Goal: Information Seeking & Learning: Check status

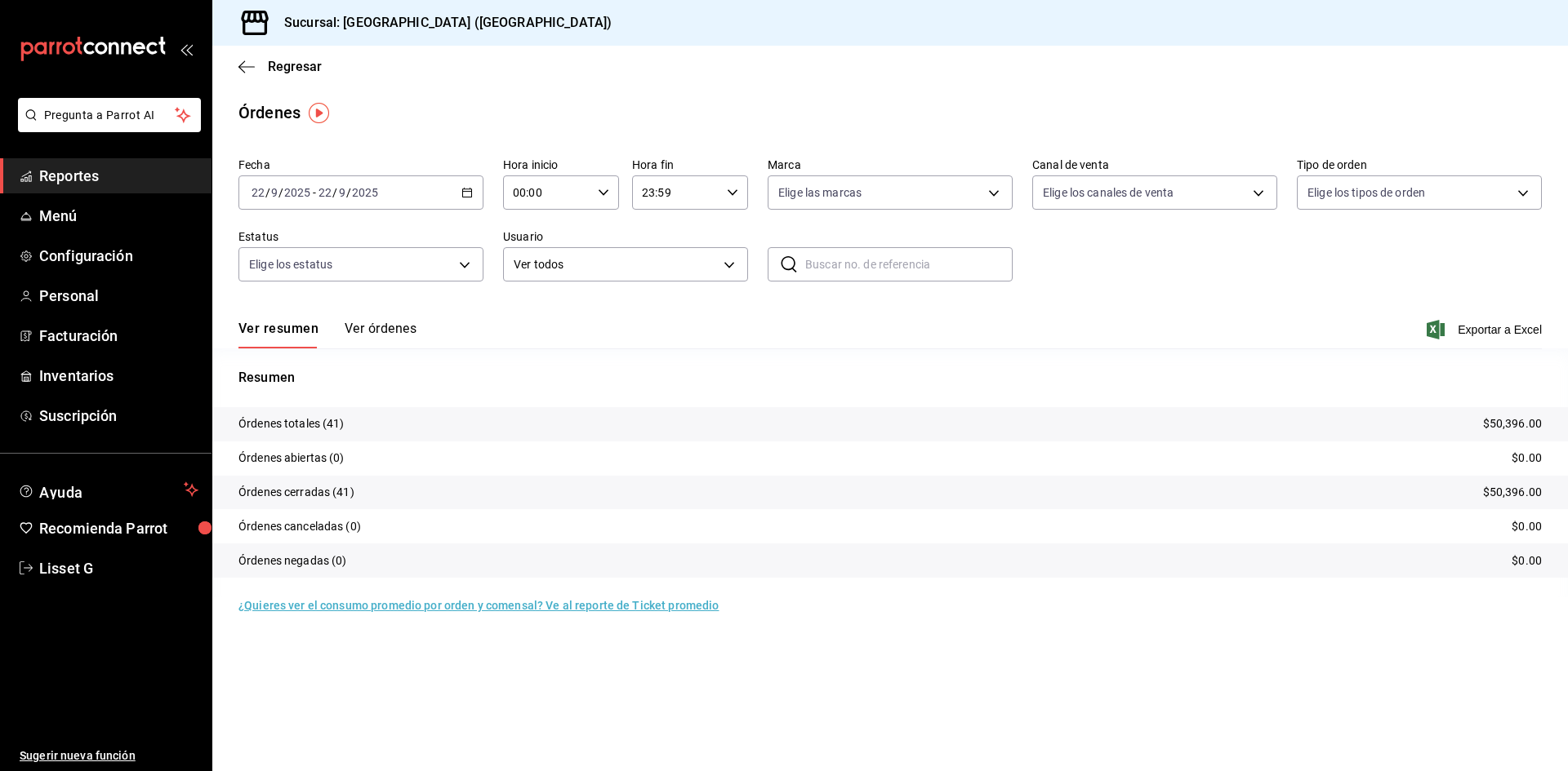
click at [92, 159] on div "Pregunta a Parrot AI Reportes Menú Configuración Personal Facturación Inventari…" at bounding box center [105, 434] width 212 height 673
click at [94, 185] on span "Reportes" at bounding box center [119, 175] width 159 height 22
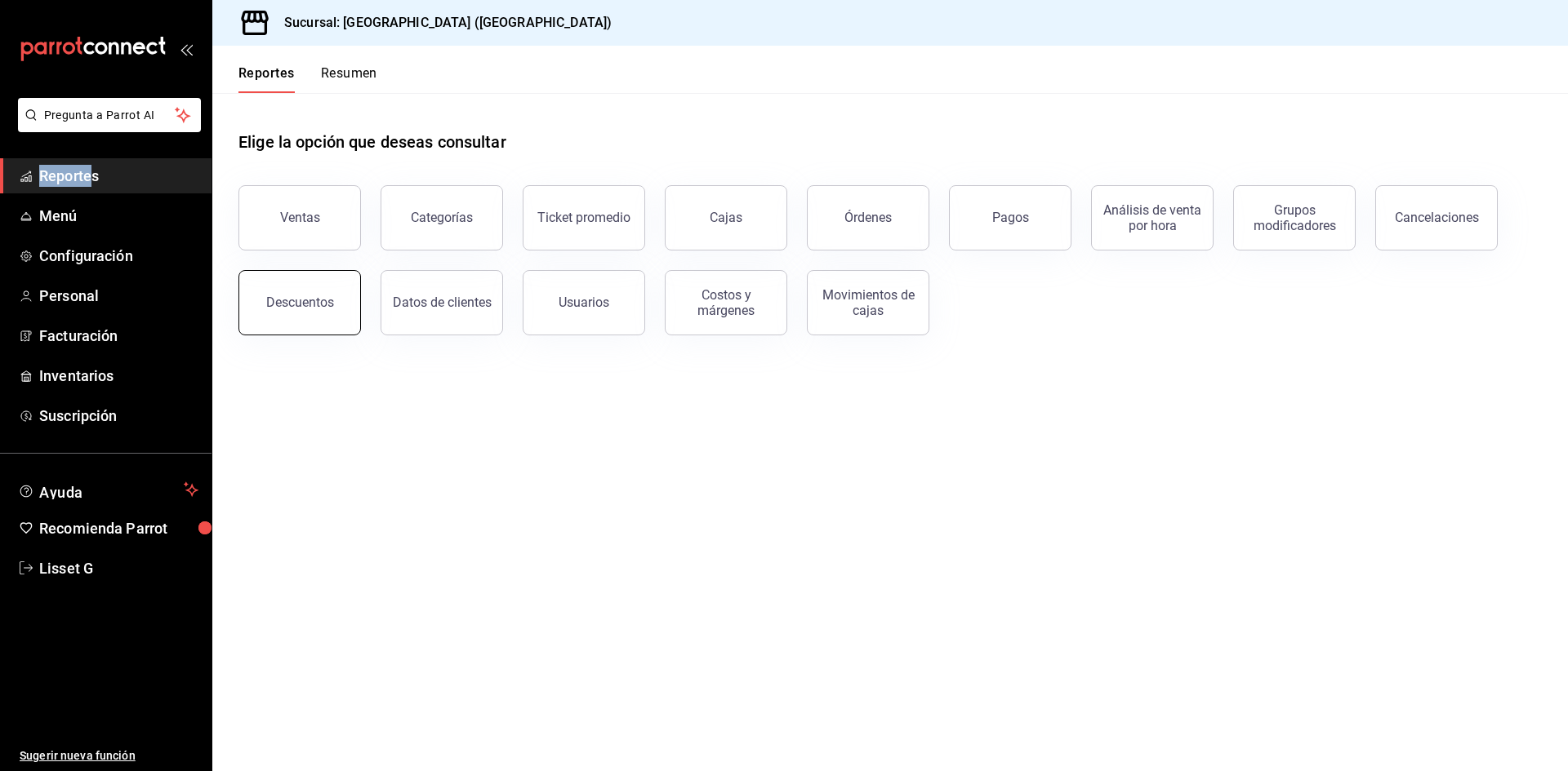
click at [313, 312] on button "Descuentos" at bounding box center [299, 302] width 123 height 65
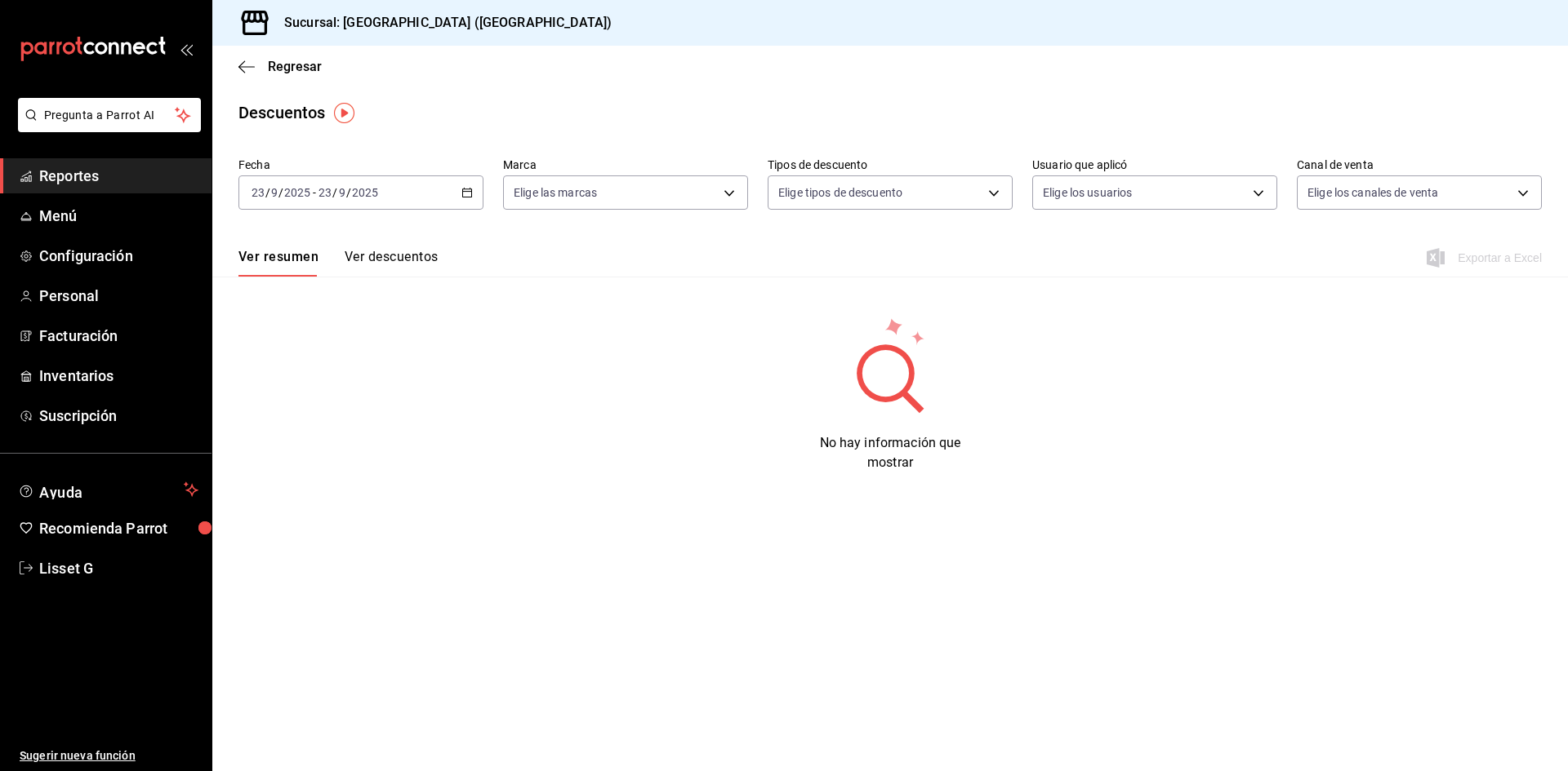
click at [381, 194] on div "[DATE] [DATE] - [DATE] [DATE]" at bounding box center [360, 193] width 245 height 35
click at [288, 294] on li "Ayer" at bounding box center [315, 278] width 152 height 37
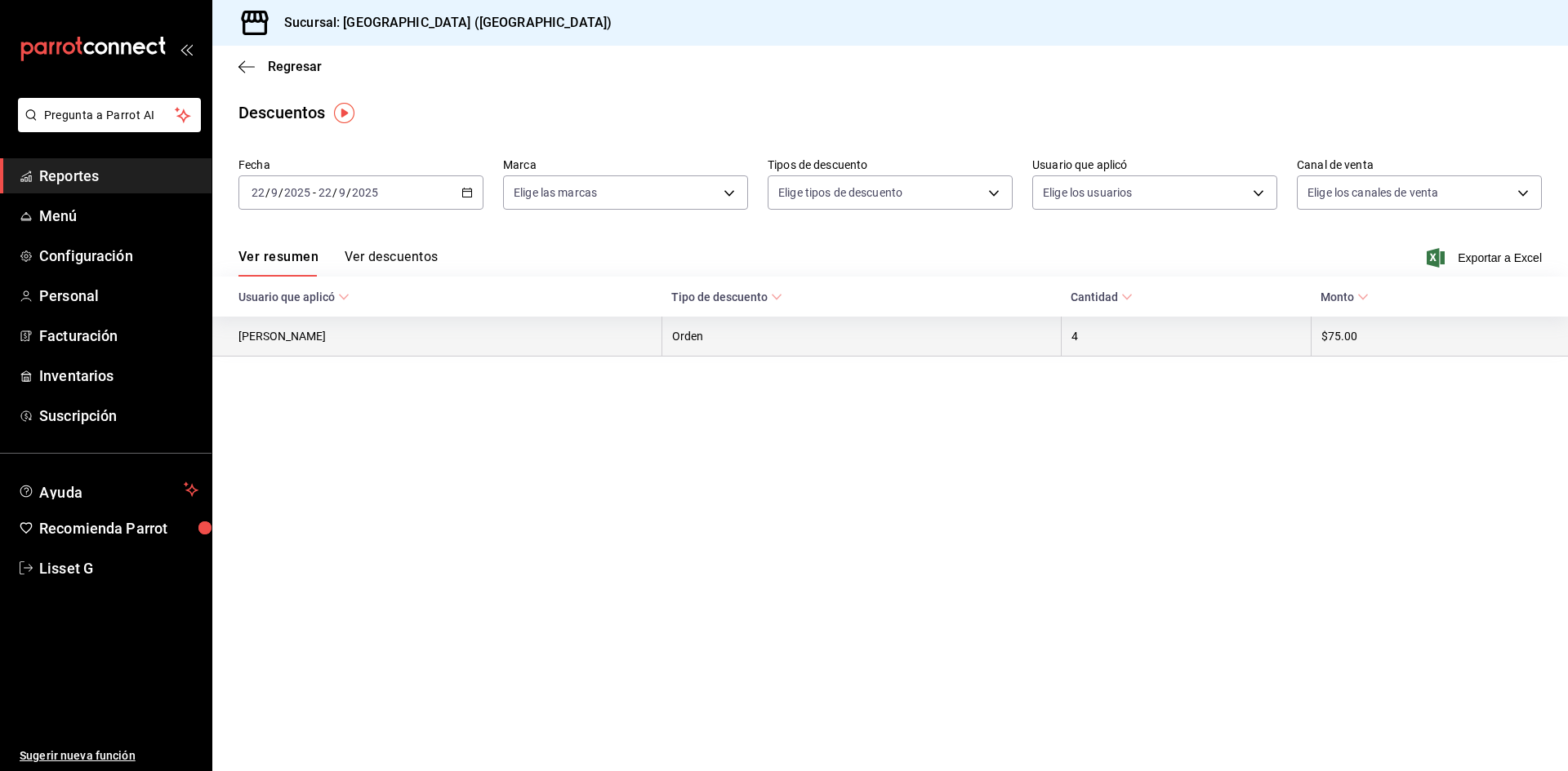
click at [1356, 346] on th "$75.00" at bounding box center [1439, 336] width 257 height 40
click at [1393, 335] on th "$75.00" at bounding box center [1439, 336] width 257 height 40
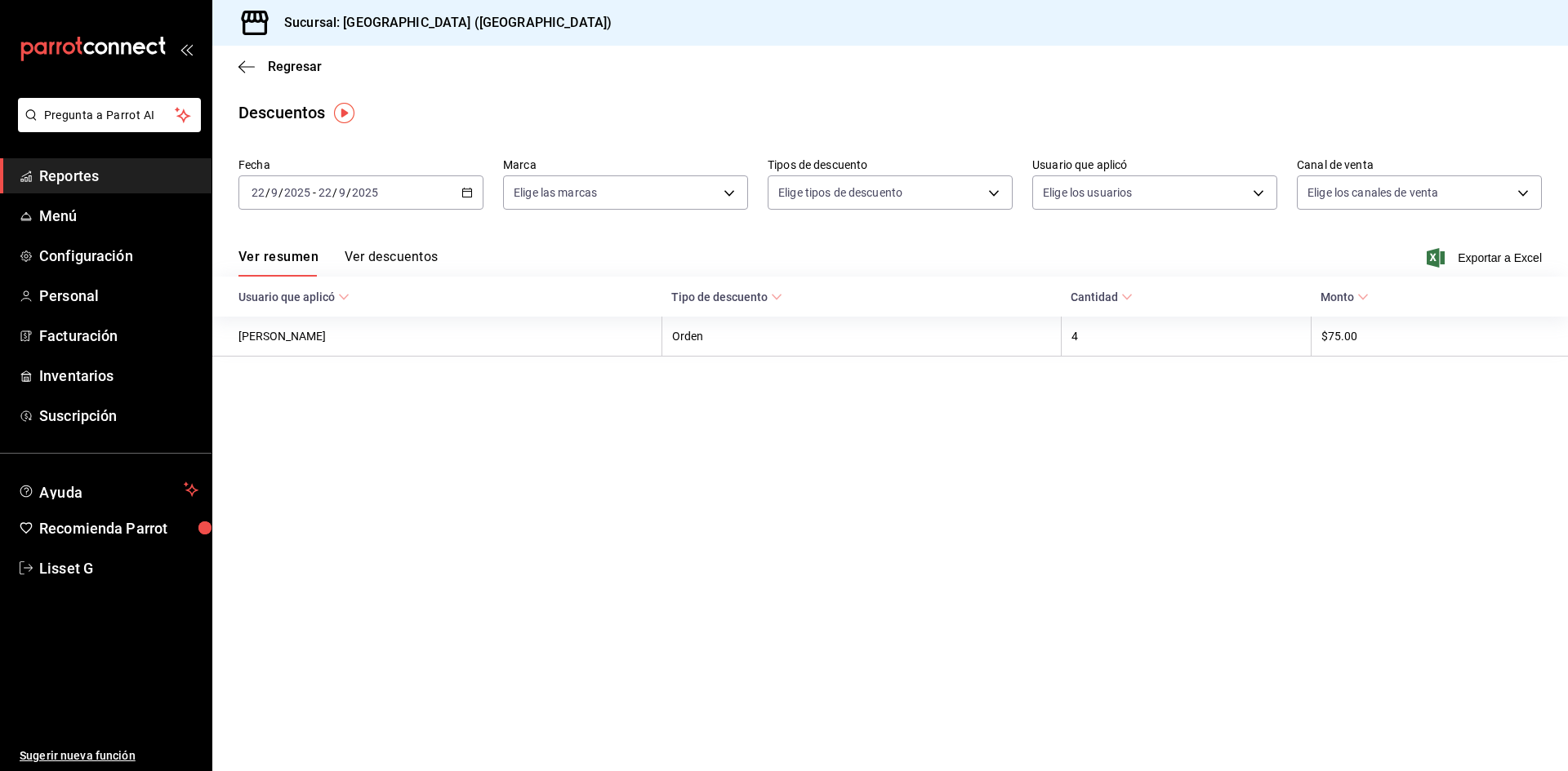
click at [396, 177] on div "Fecha [DATE] [DATE] - [DATE] [DATE]" at bounding box center [360, 183] width 245 height 52
click at [396, 180] on div "[DATE] [DATE] - [DATE] [DATE]" at bounding box center [360, 193] width 245 height 35
click at [328, 414] on li "Rango de fechas" at bounding box center [315, 425] width 152 height 37
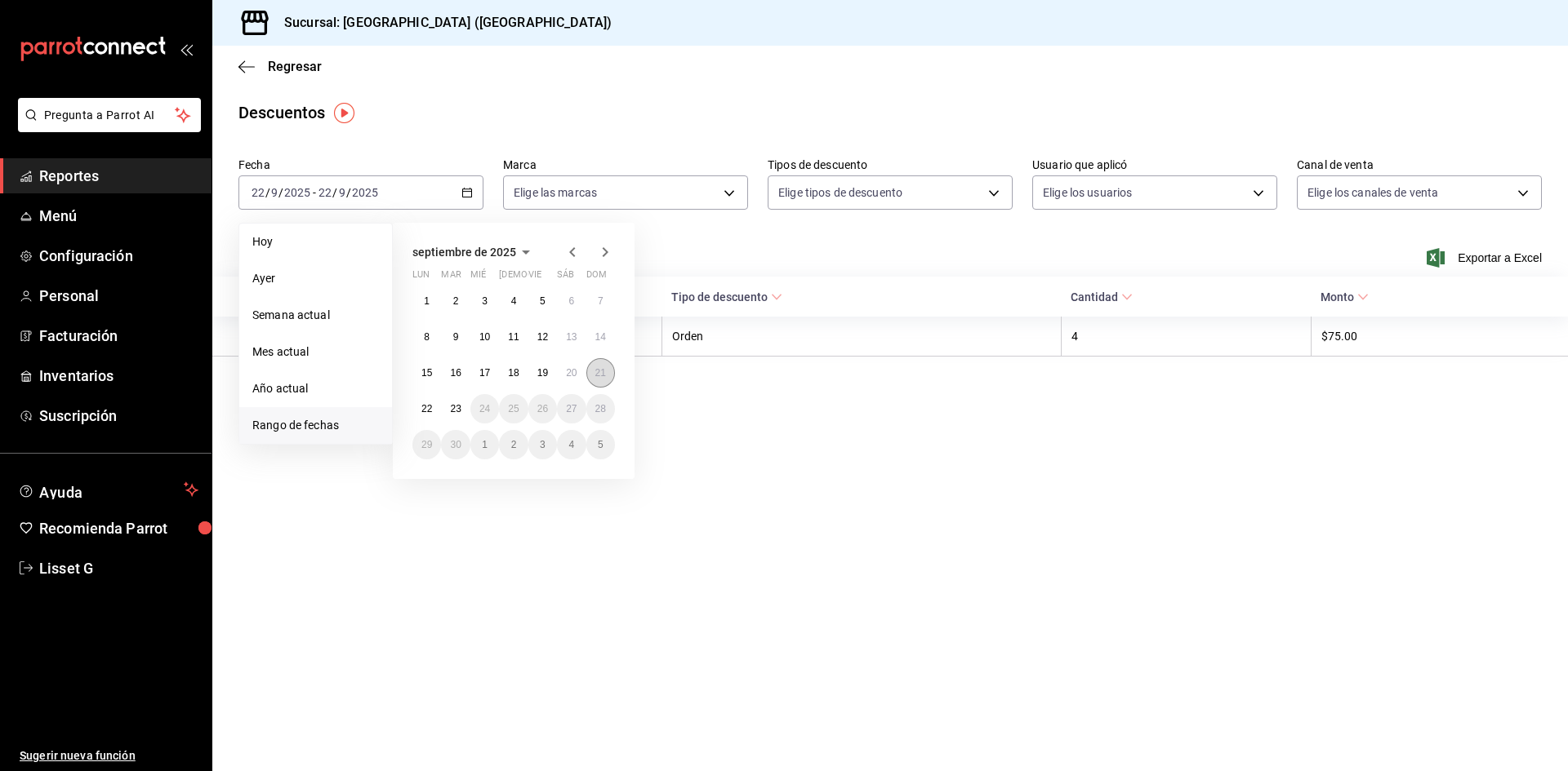
click at [605, 372] on abbr "21" at bounding box center [600, 373] width 11 height 12
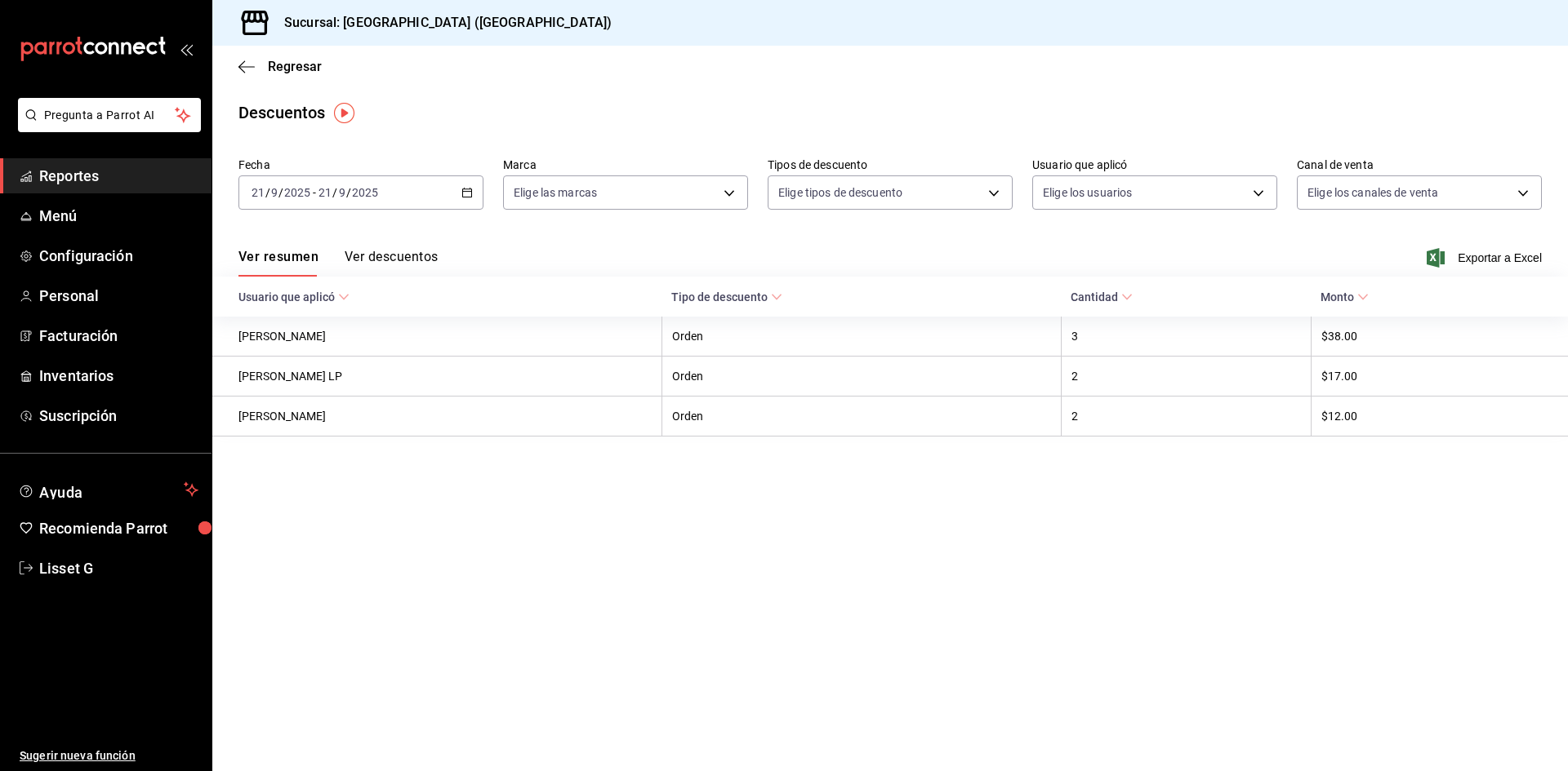
click at [364, 186] on input "2025" at bounding box center [365, 193] width 28 height 13
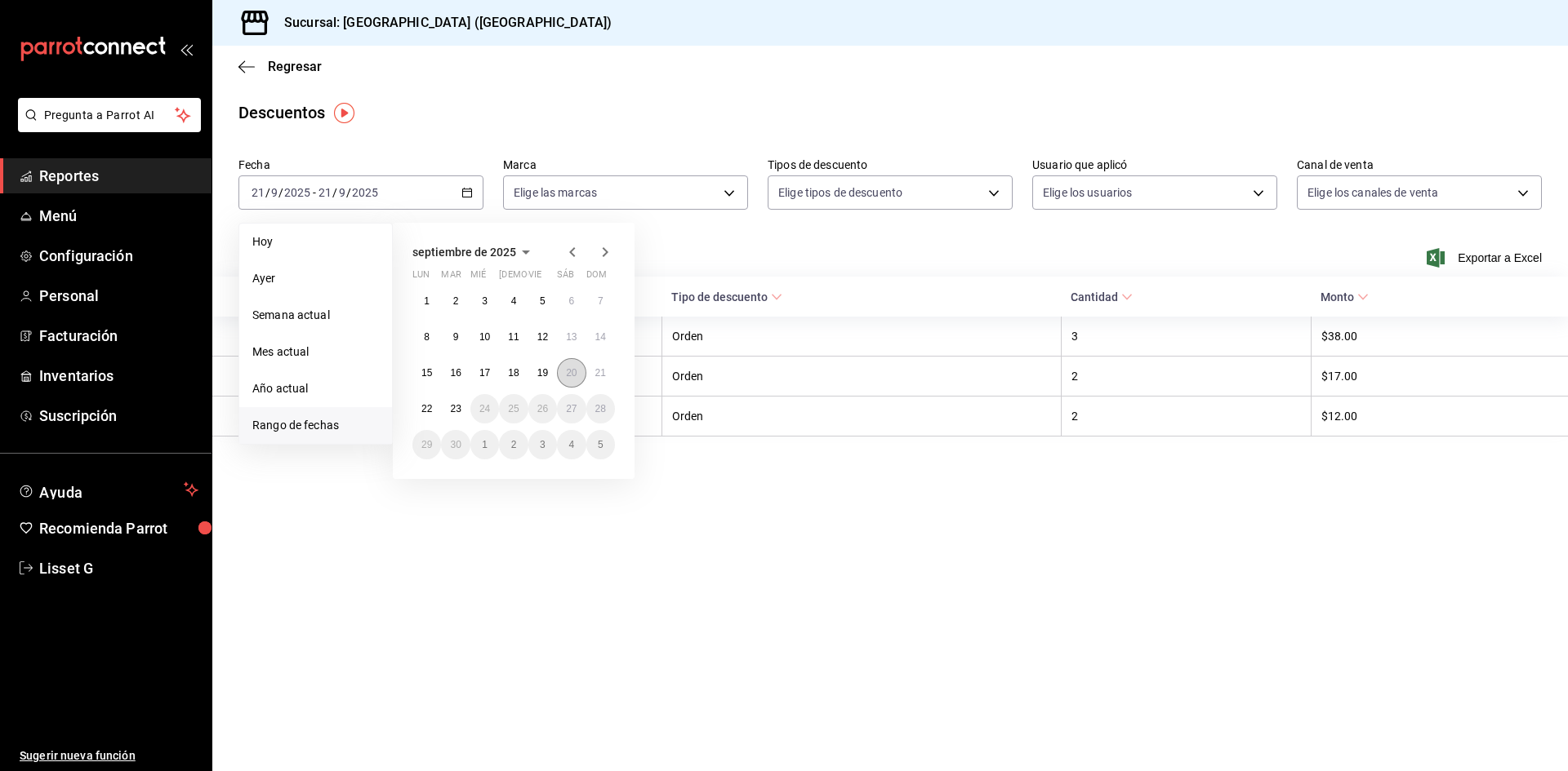
click at [570, 373] on abbr "20" at bounding box center [571, 373] width 11 height 12
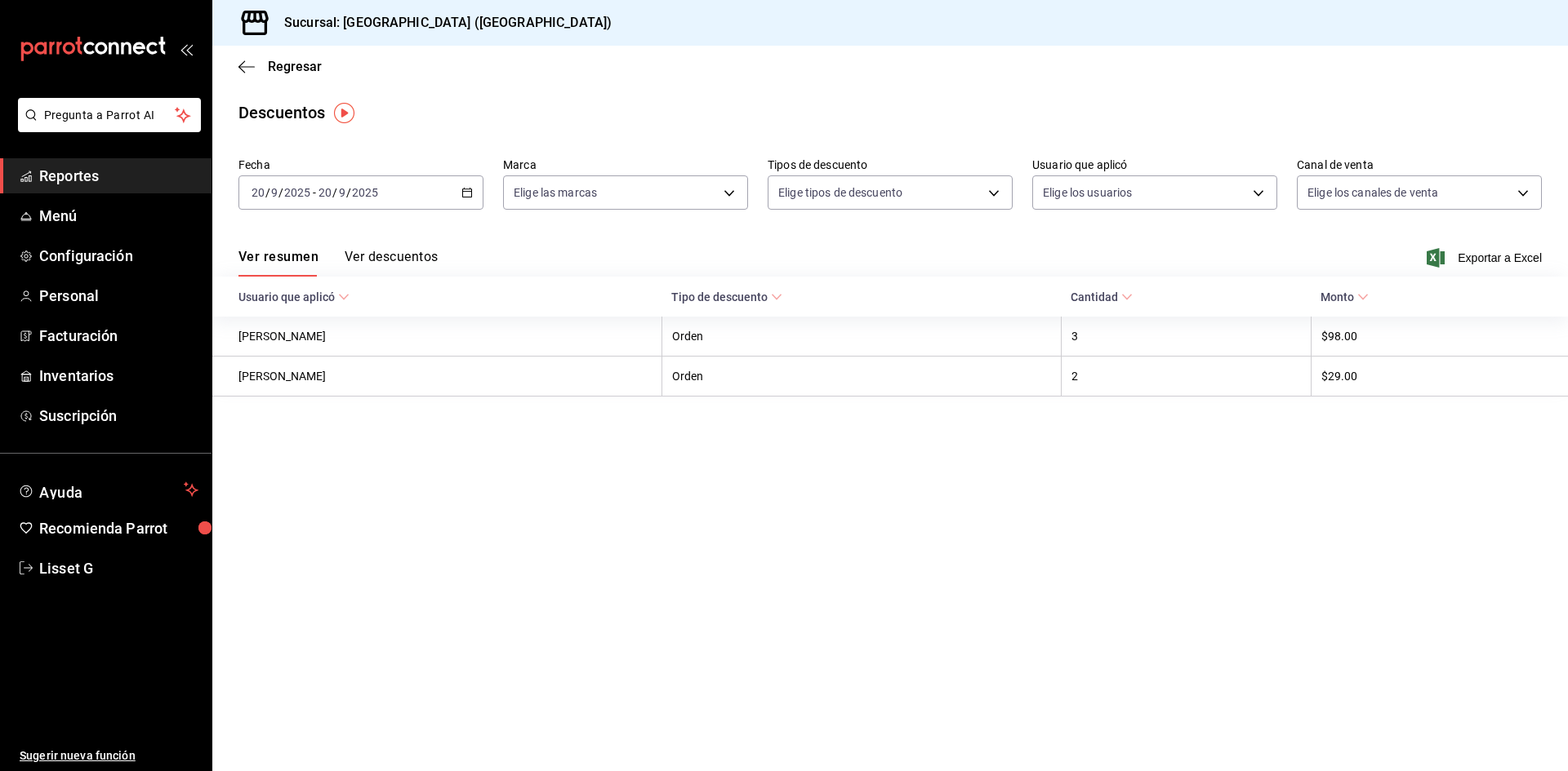
click at [782, 297] on icon at bounding box center [776, 297] width 12 height 12
click at [387, 253] on button "Ver descuentos" at bounding box center [391, 263] width 93 height 28
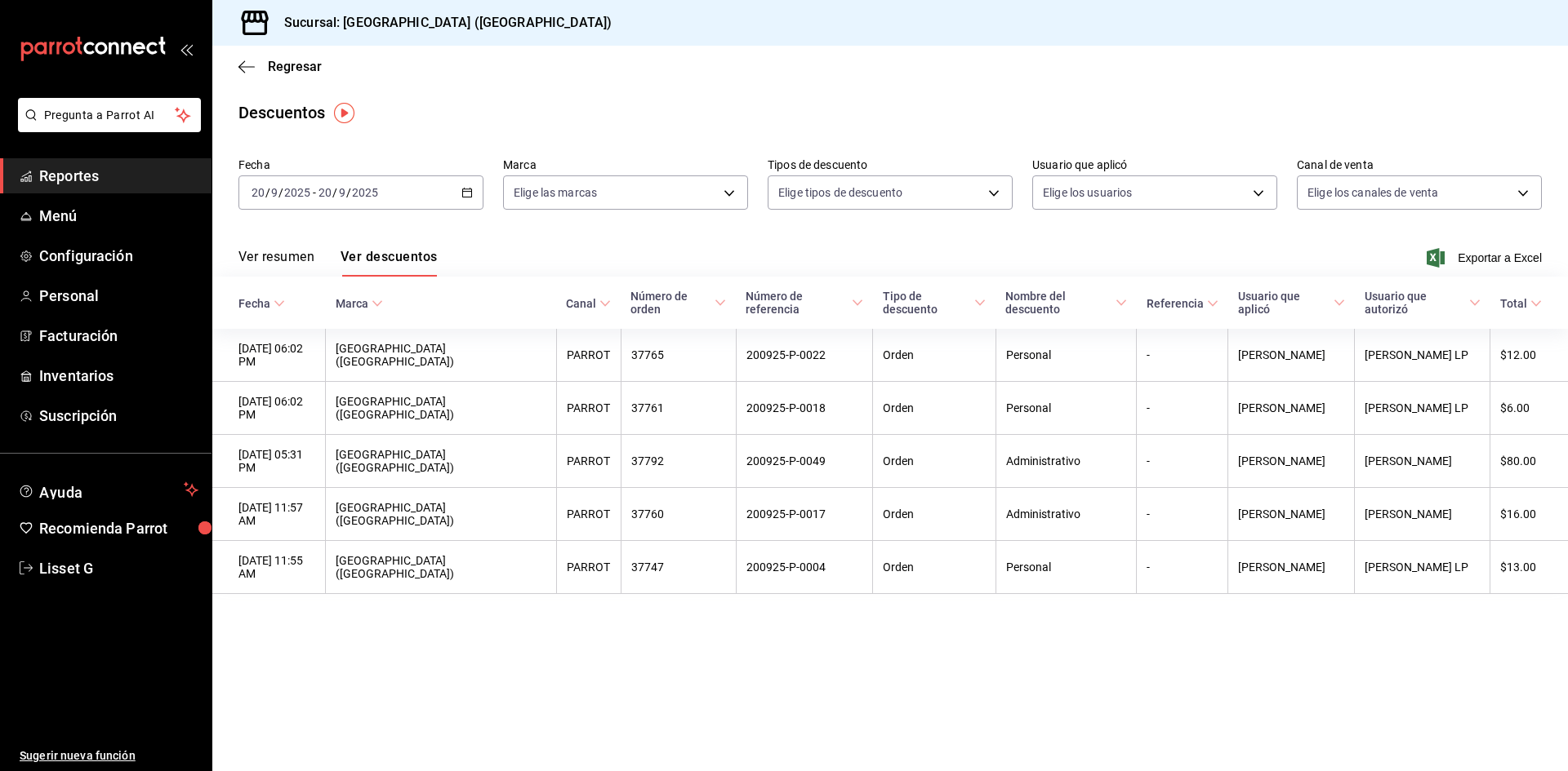
click at [344, 176] on div "[DATE] [DATE] - [DATE] [DATE]" at bounding box center [360, 193] width 245 height 35
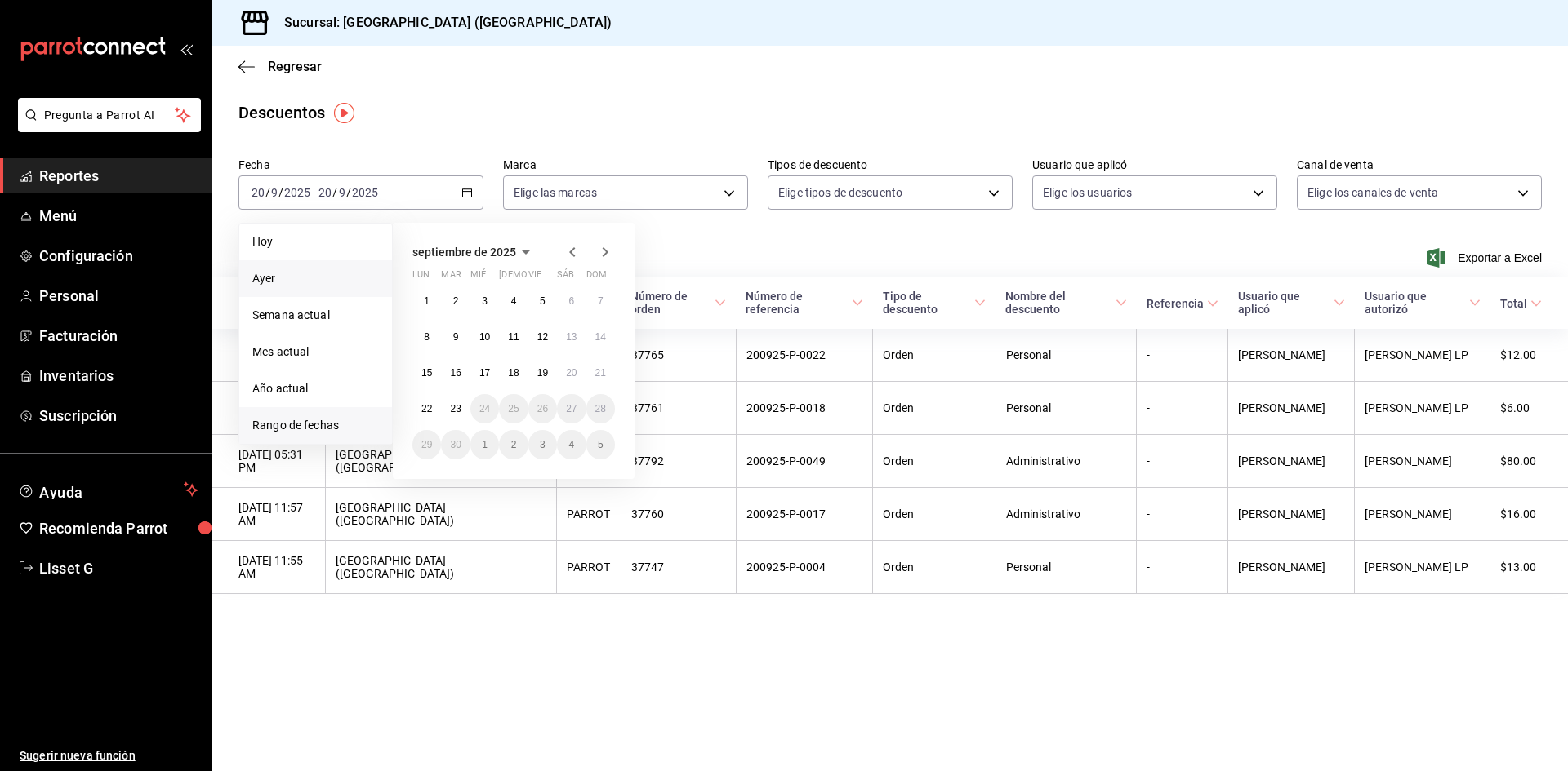
click at [297, 287] on span "Ayer" at bounding box center [316, 278] width 127 height 17
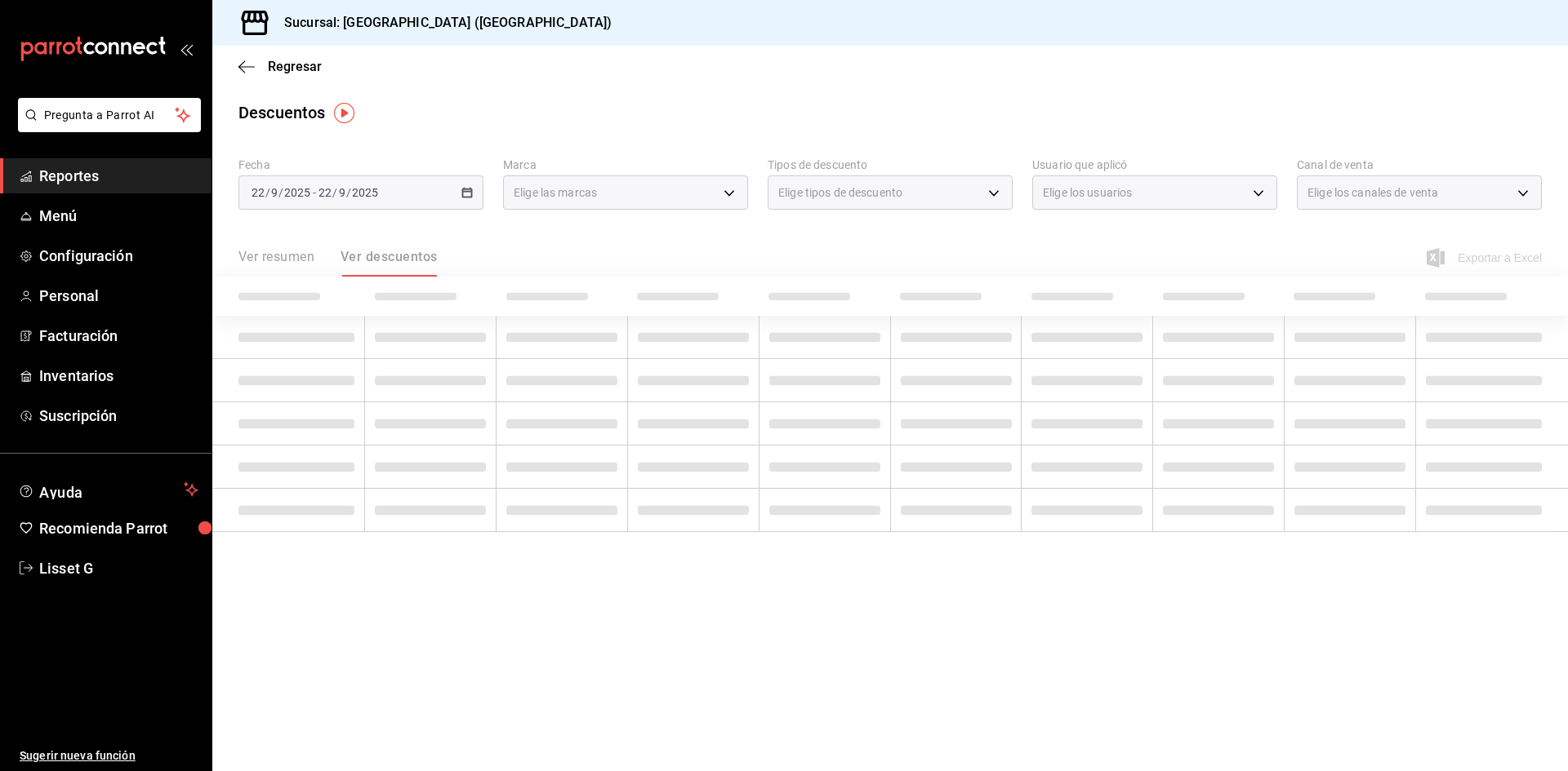
click at [297, 287] on th at bounding box center [288, 297] width 152 height 40
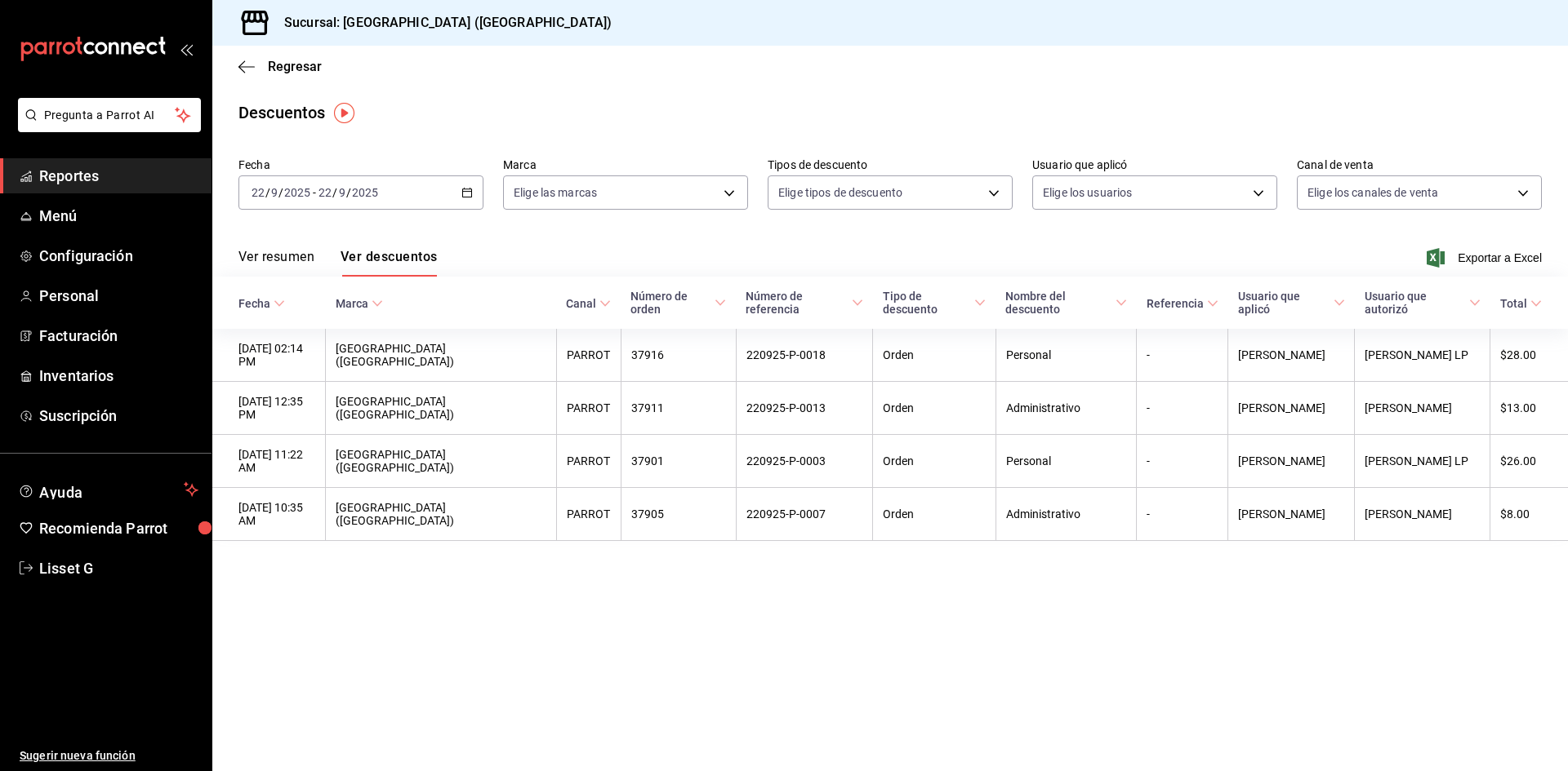
click at [386, 191] on div "[DATE] [DATE] - [DATE] [DATE]" at bounding box center [360, 193] width 245 height 35
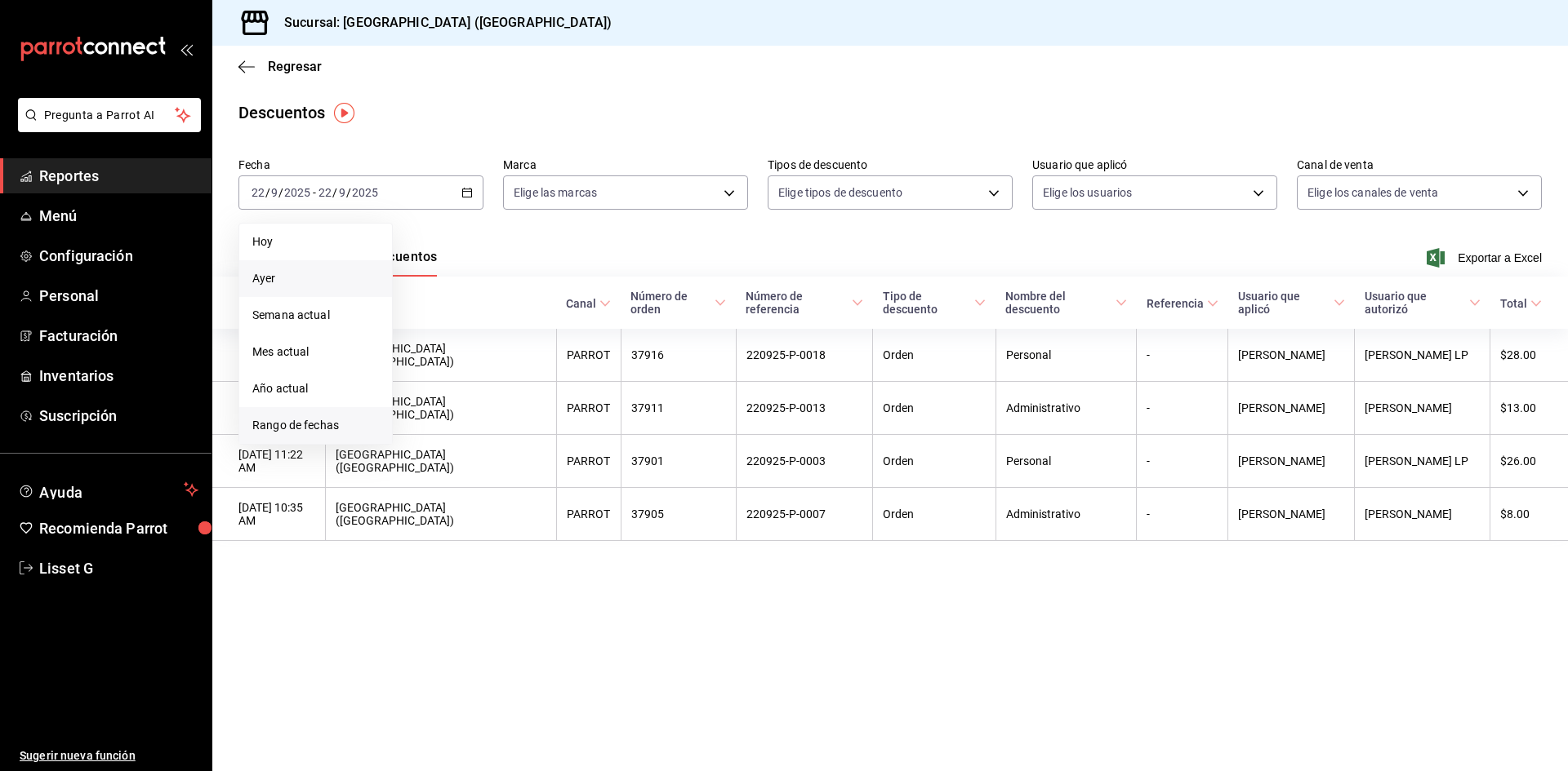
click at [336, 418] on span "Rango de fechas" at bounding box center [316, 425] width 127 height 17
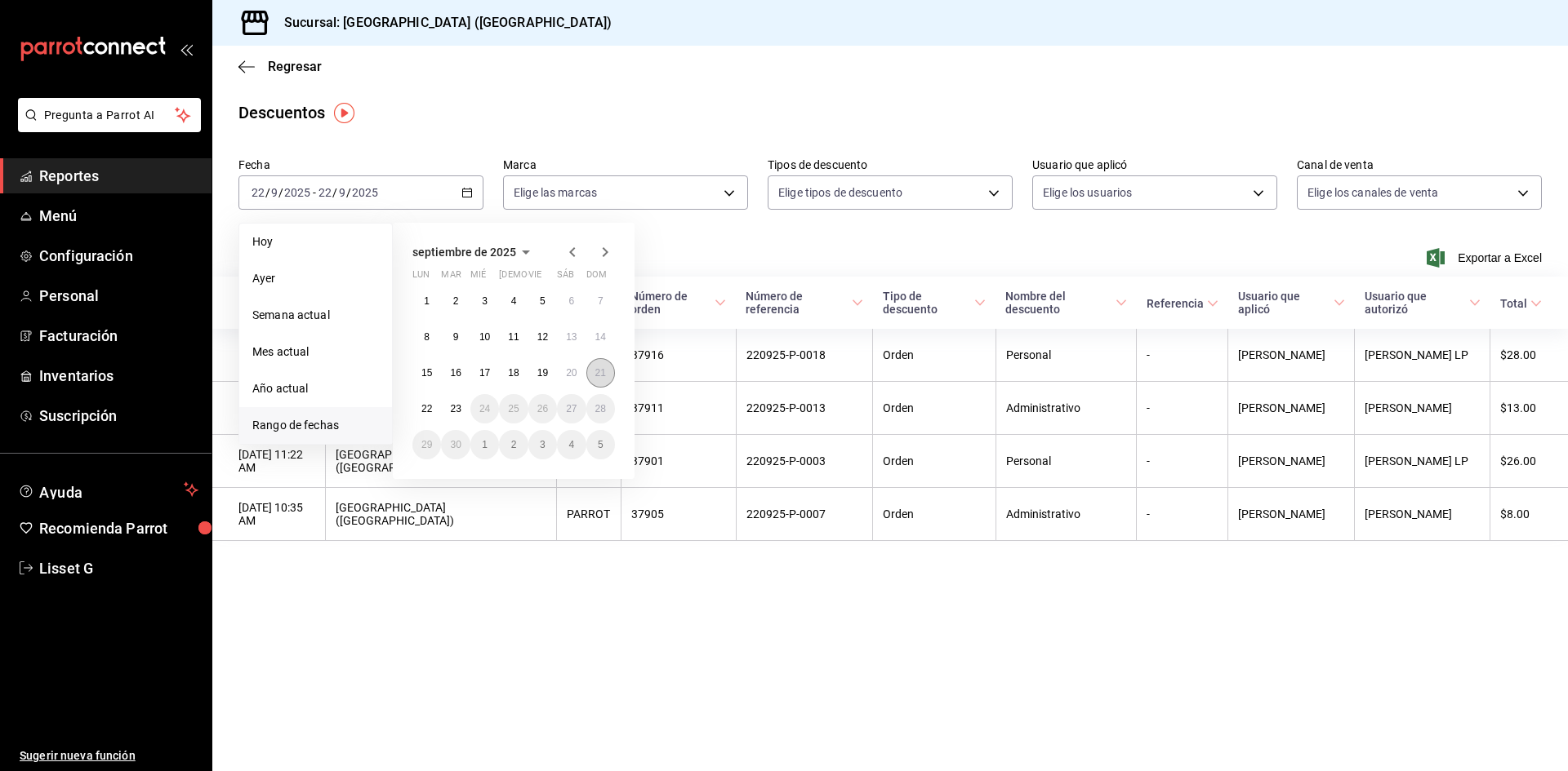
click at [601, 382] on button "21" at bounding box center [600, 373] width 29 height 30
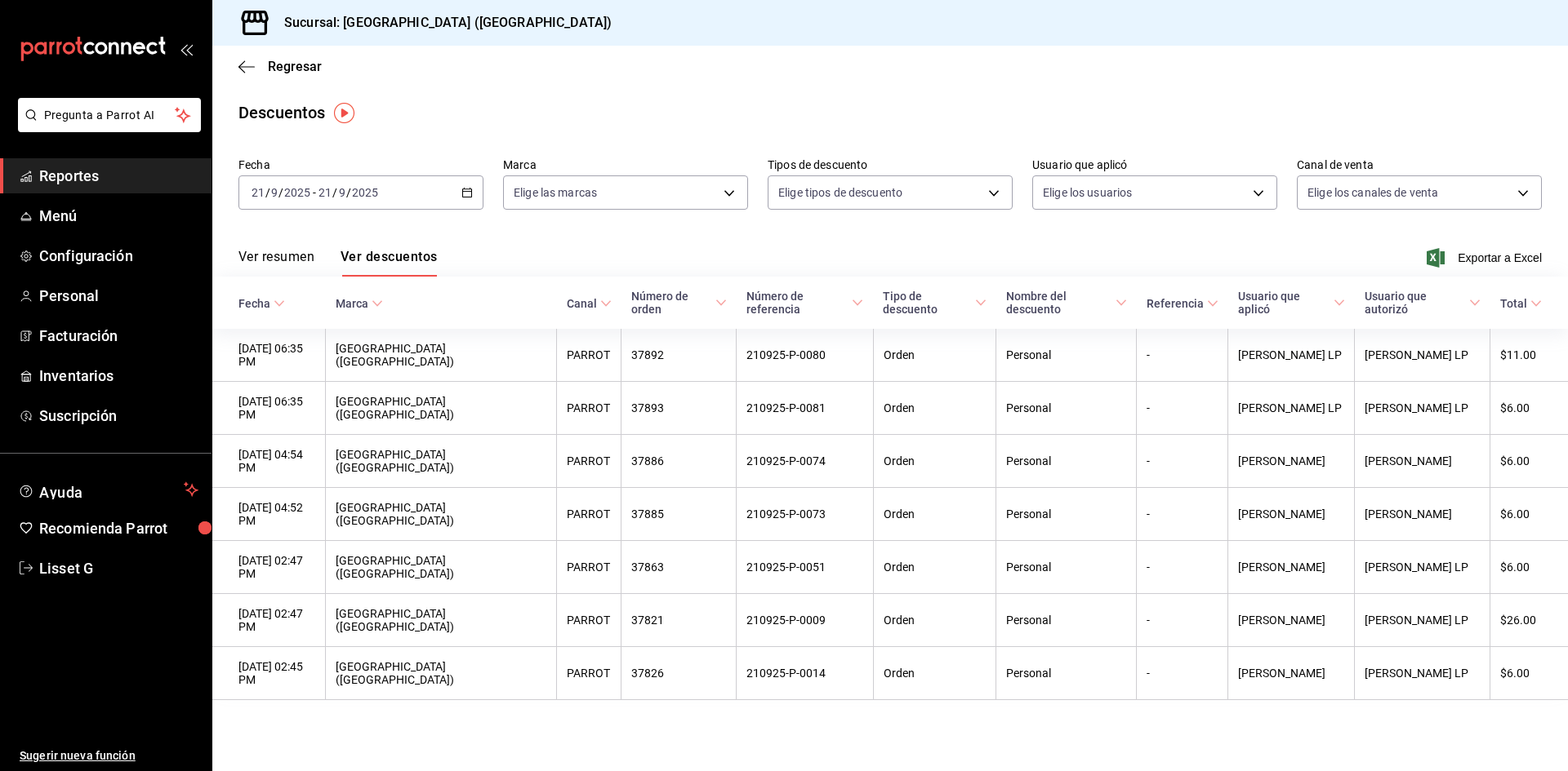
click at [336, 201] on div "[DATE] [DATE] - [DATE] [DATE]" at bounding box center [360, 193] width 245 height 35
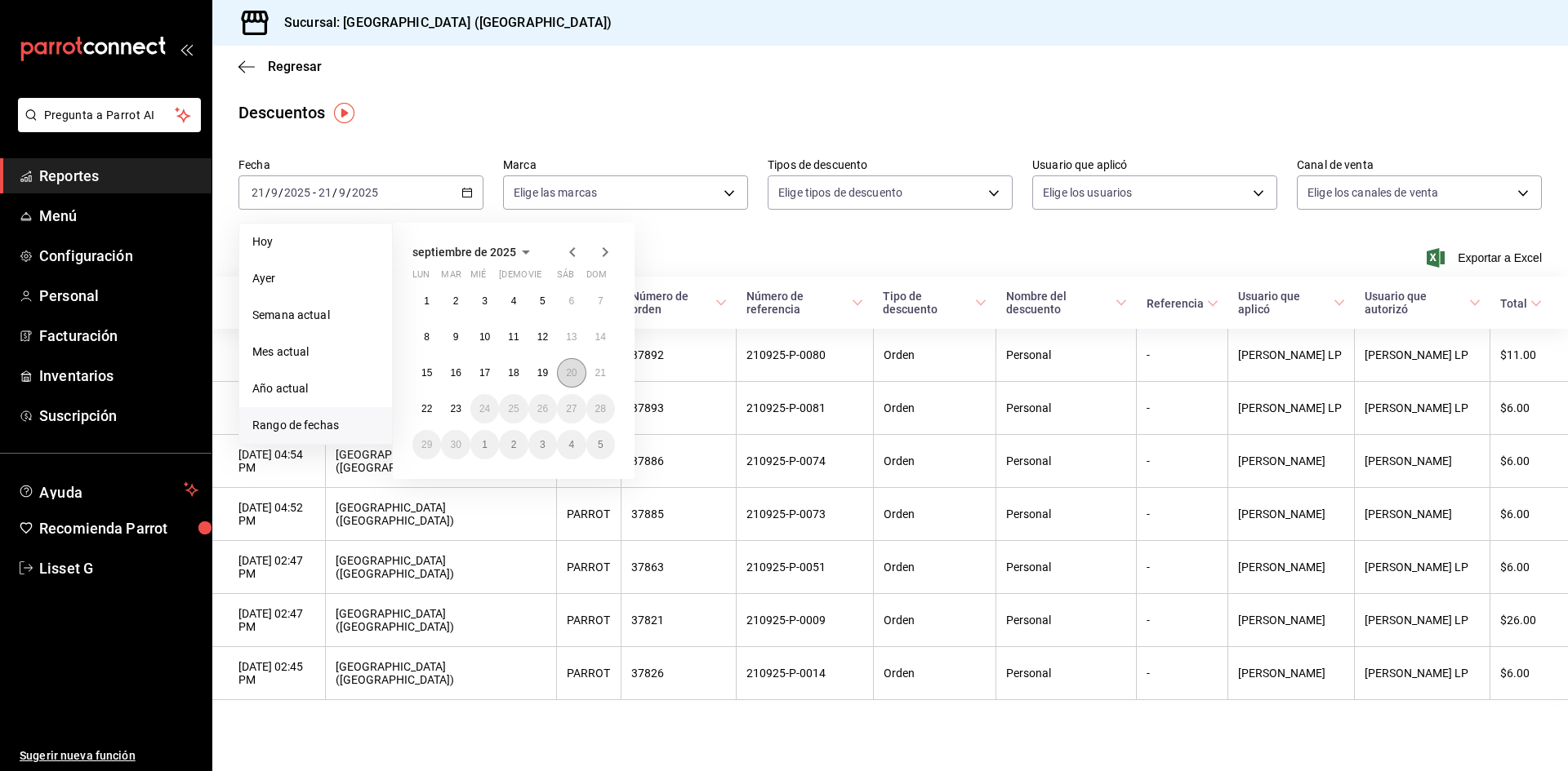
click at [564, 373] on button "20" at bounding box center [571, 373] width 29 height 30
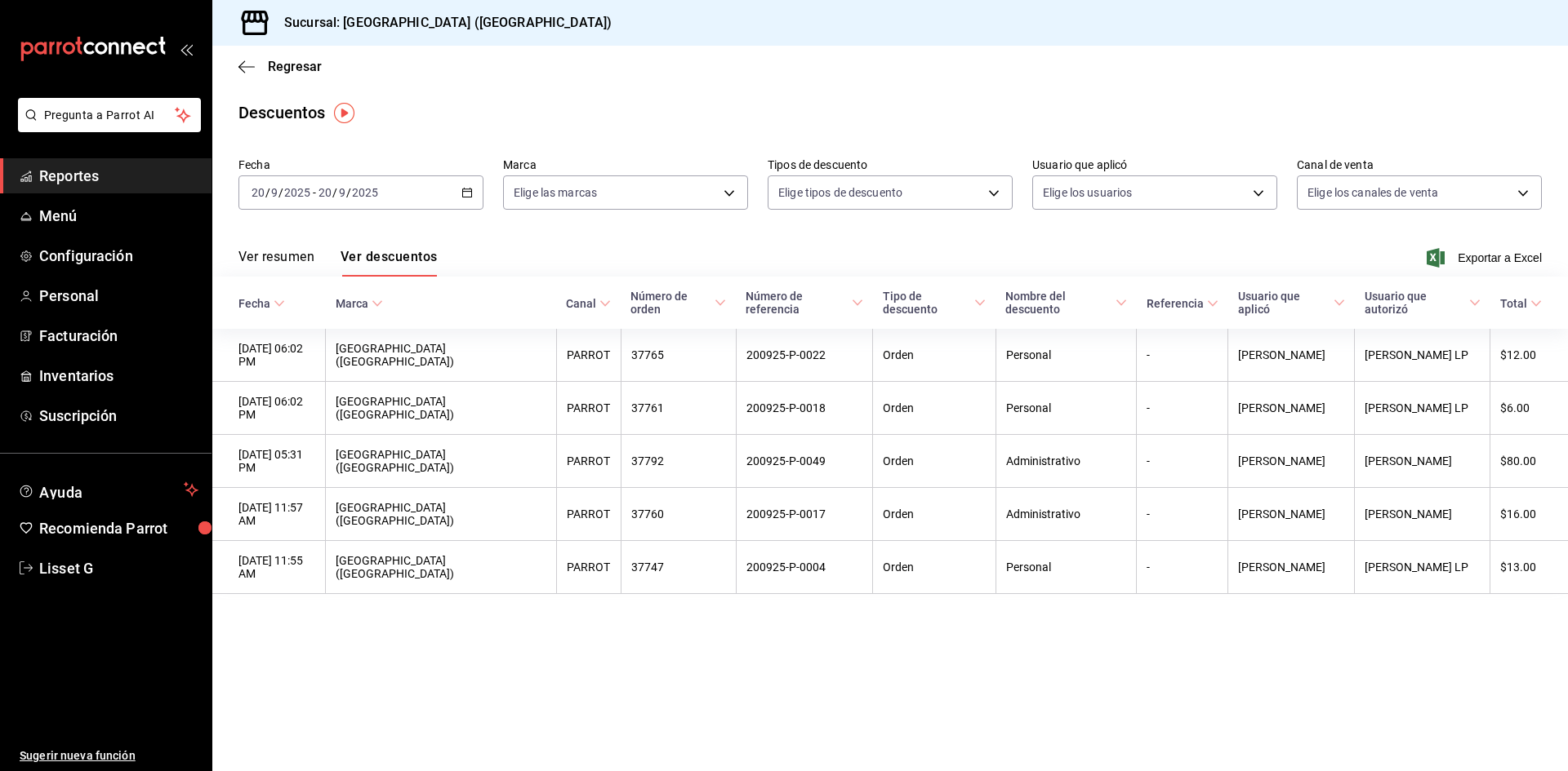
click at [367, 194] on input "2025" at bounding box center [365, 193] width 28 height 13
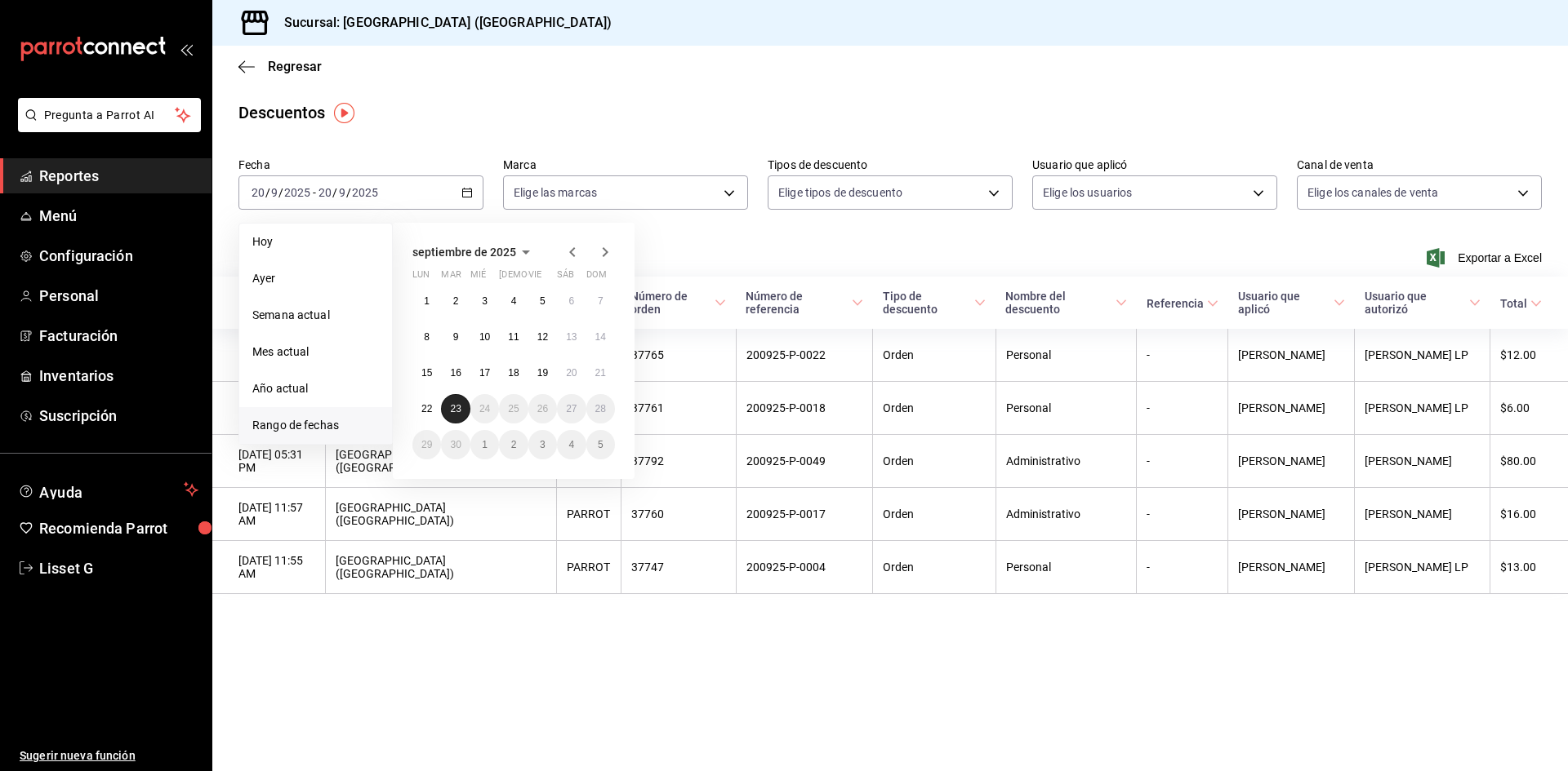
click at [453, 409] on abbr "23" at bounding box center [455, 409] width 11 height 12
click at [460, 409] on abbr "23" at bounding box center [455, 409] width 11 height 12
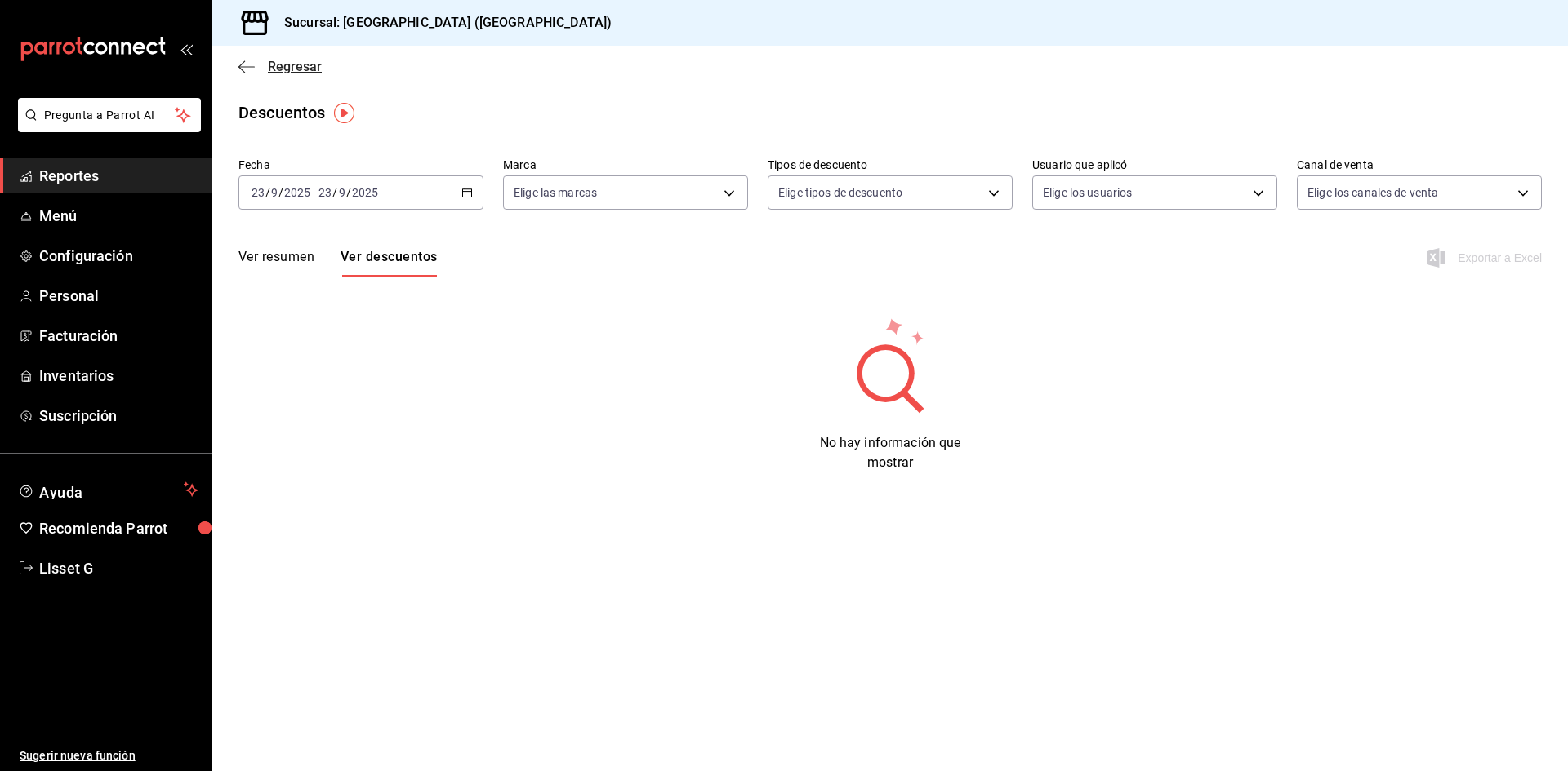
click at [296, 70] on span "Regresar" at bounding box center [294, 66] width 54 height 16
